Goal: Navigation & Orientation: Find specific page/section

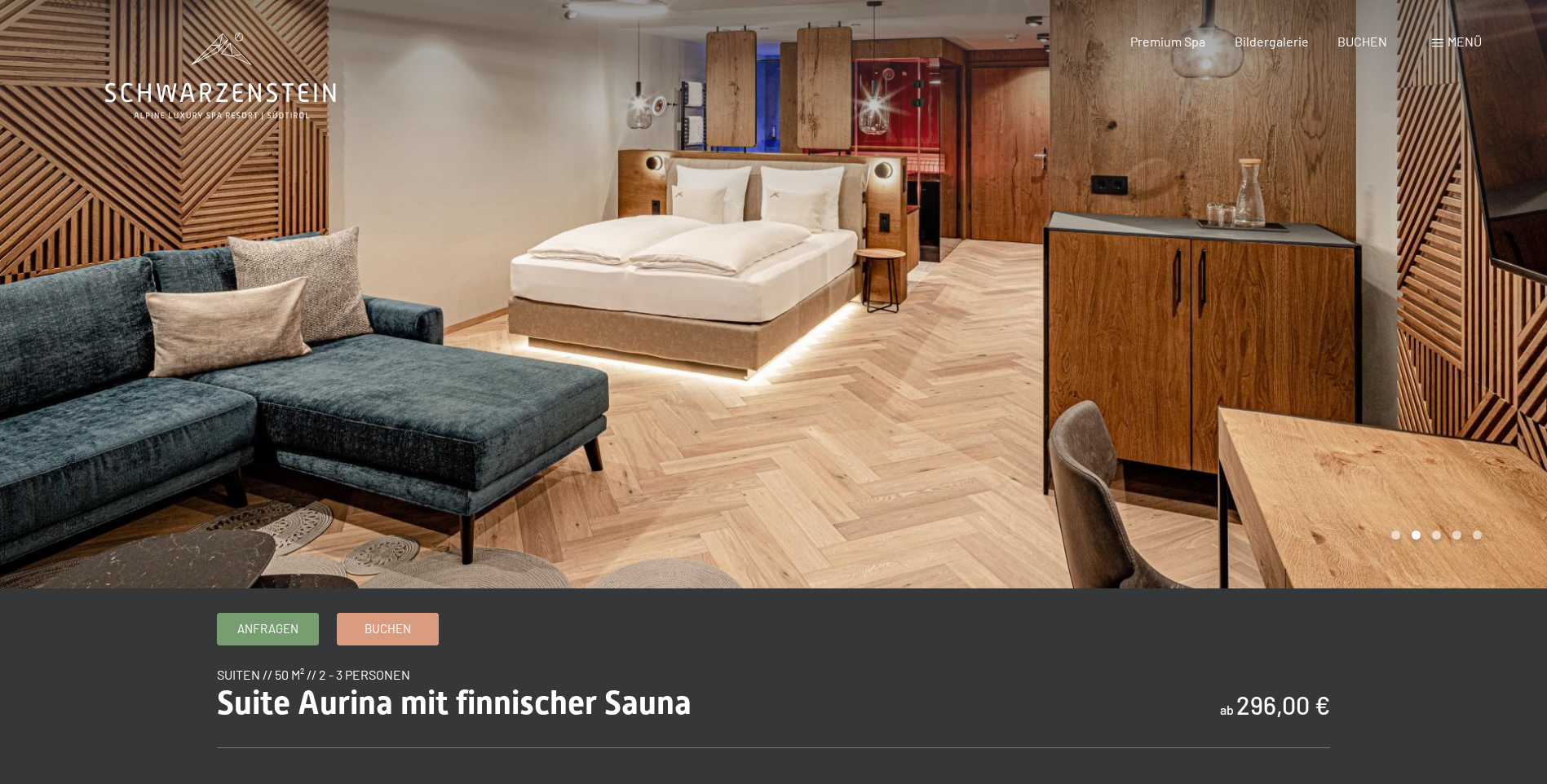
click at [1493, 482] on div at bounding box center [1161, 294] width 774 height 589
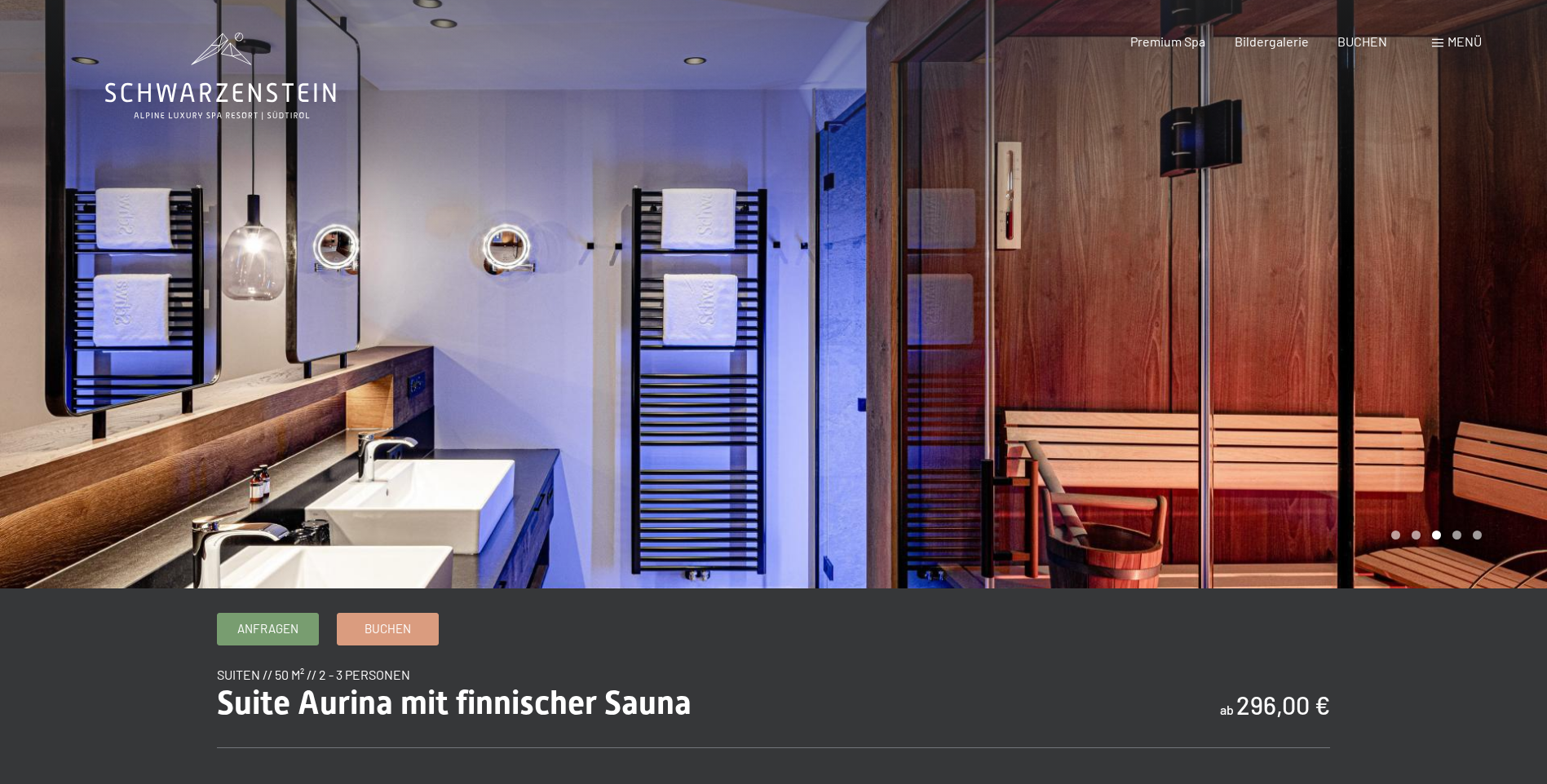
click at [1493, 482] on div at bounding box center [1161, 294] width 774 height 589
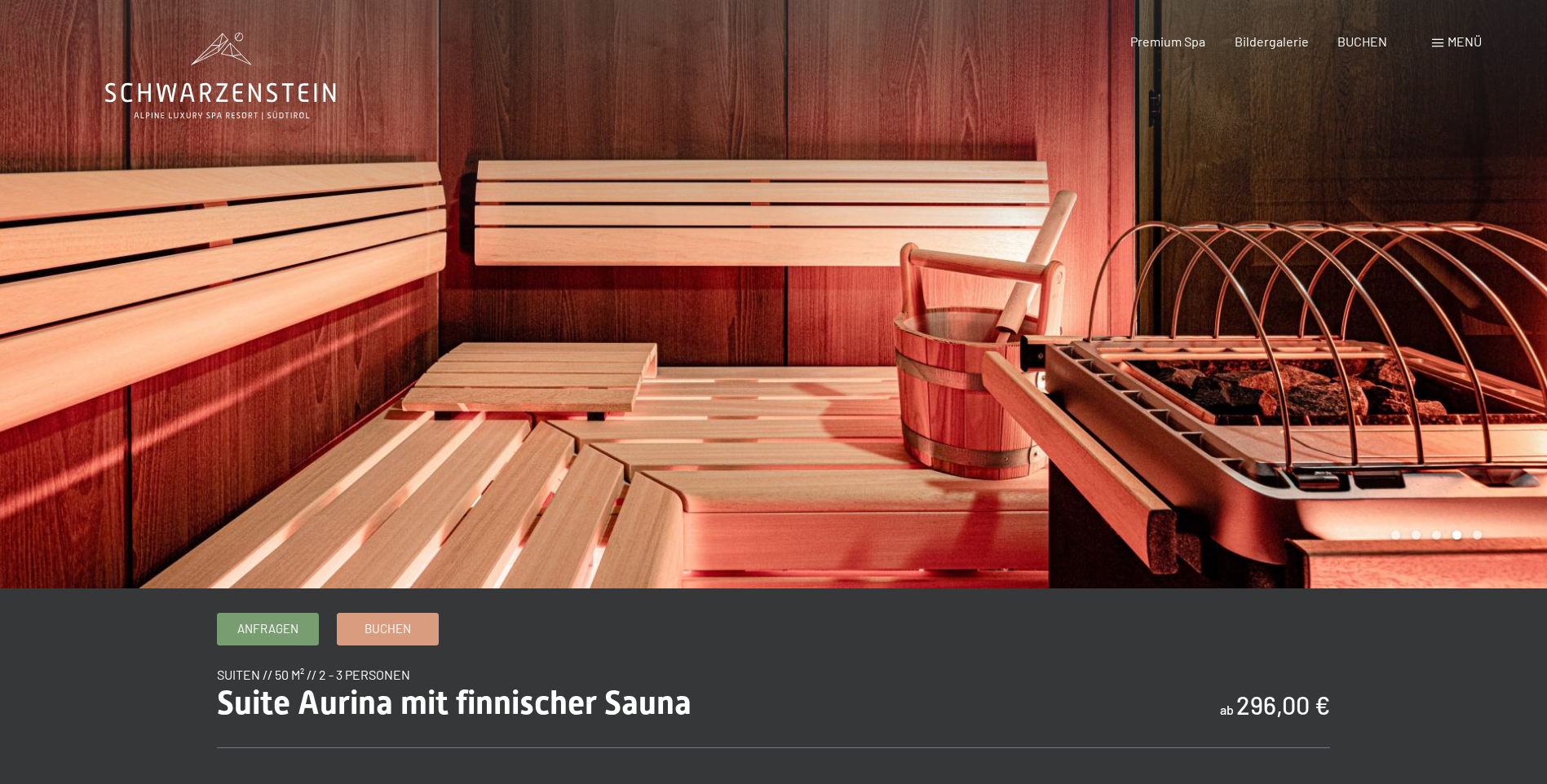
click at [1493, 482] on div at bounding box center [1161, 294] width 774 height 589
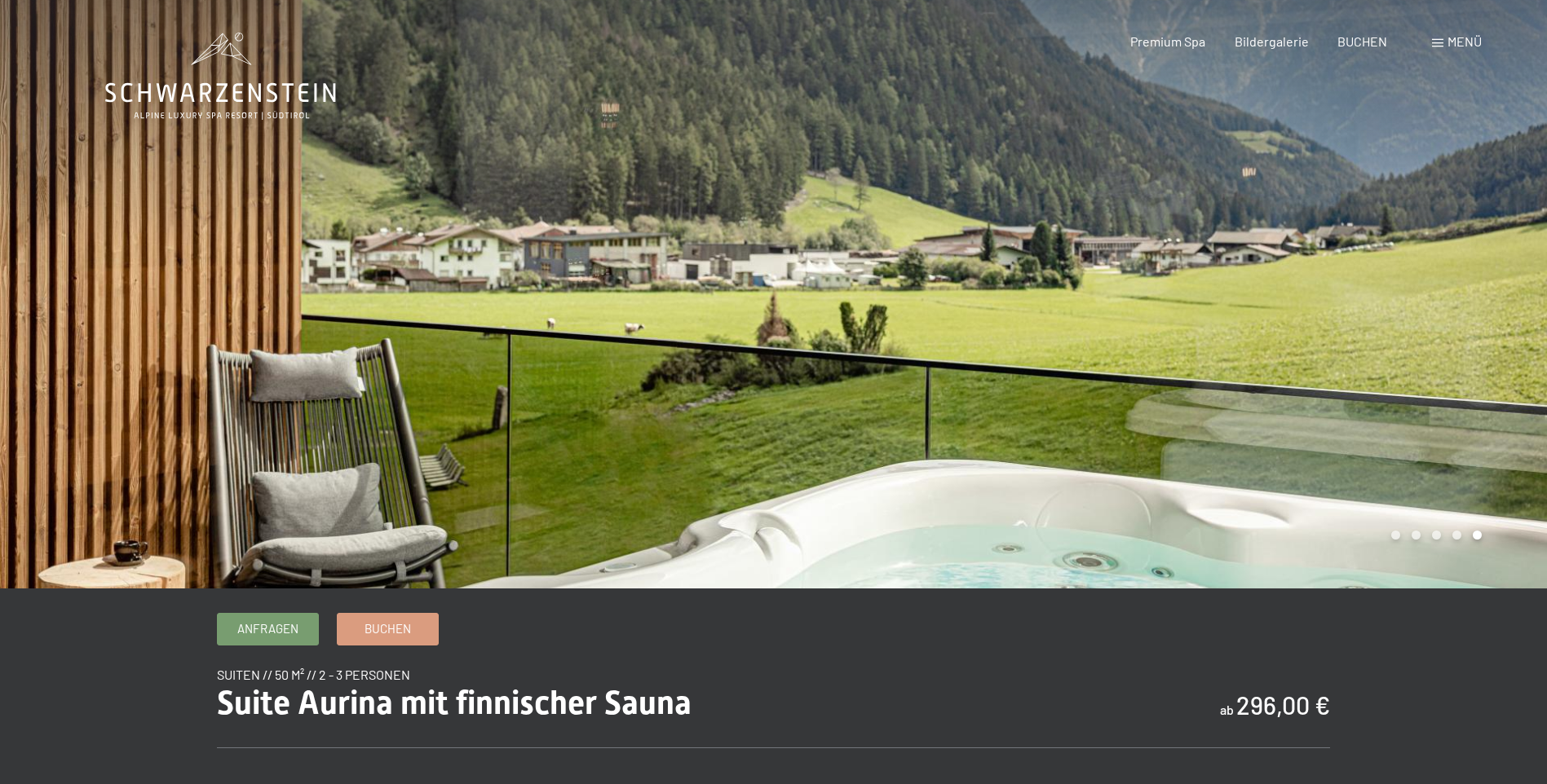
click at [225, 104] on icon at bounding box center [221, 77] width 231 height 87
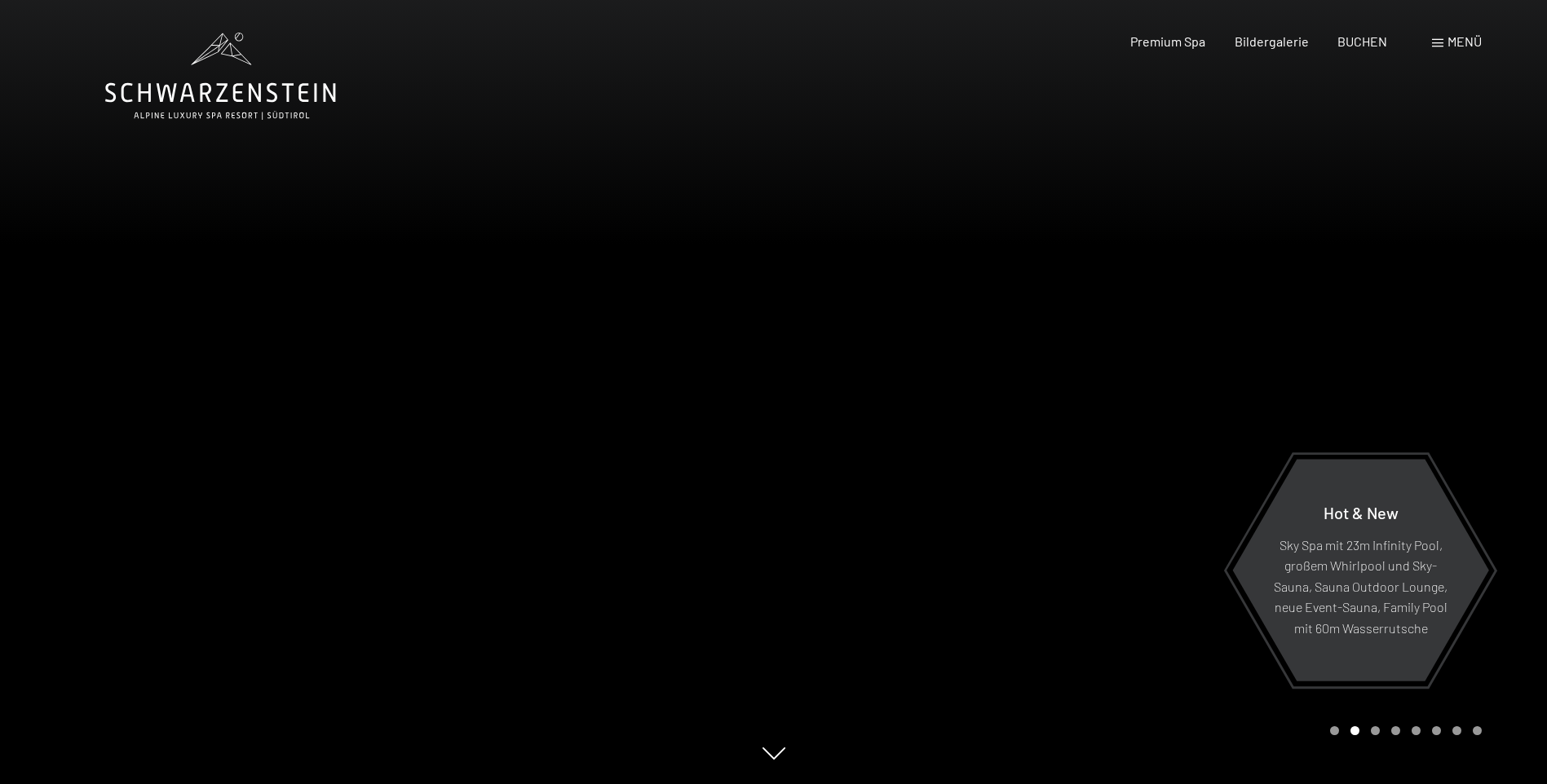
click at [1456, 37] on span "Menü" at bounding box center [1465, 41] width 35 height 16
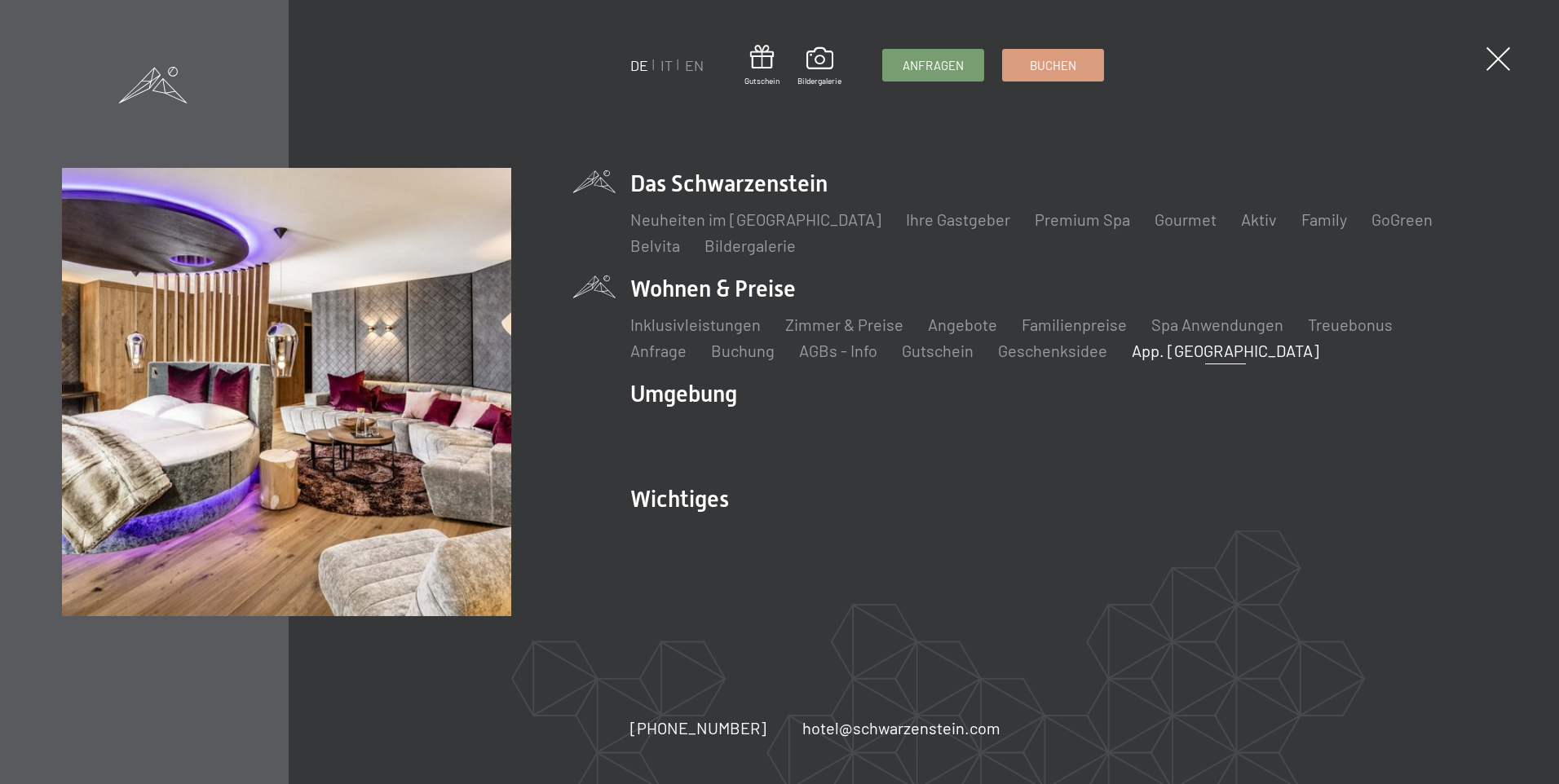
click at [1132, 352] on link "App. [GEOGRAPHIC_DATA]" at bounding box center [1225, 351] width 188 height 20
